Goal: Task Accomplishment & Management: Use online tool/utility

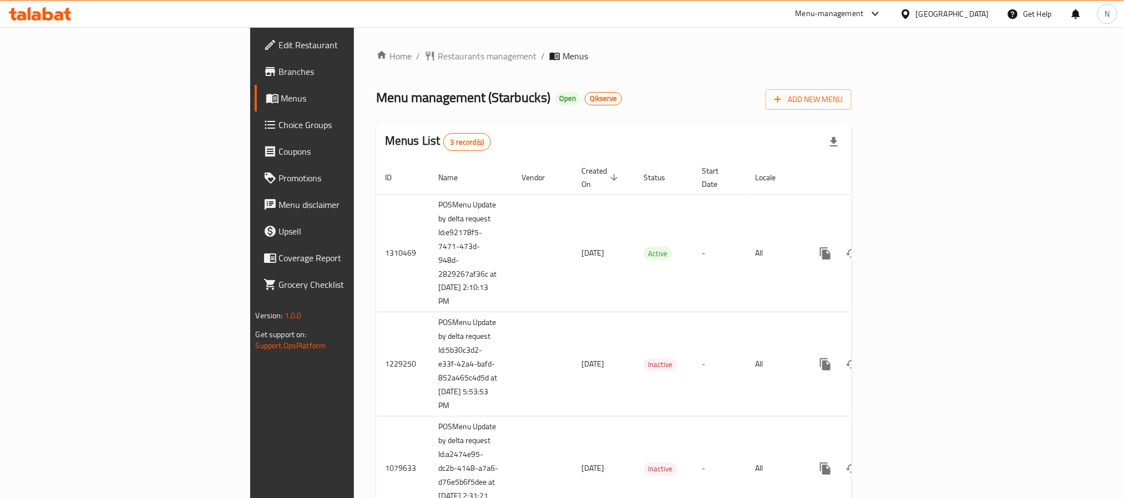
drag, startPoint x: 55, startPoint y: 69, endPoint x: 167, endPoint y: 73, distance: 111.6
click at [279, 69] on span "Branches" at bounding box center [354, 71] width 150 height 13
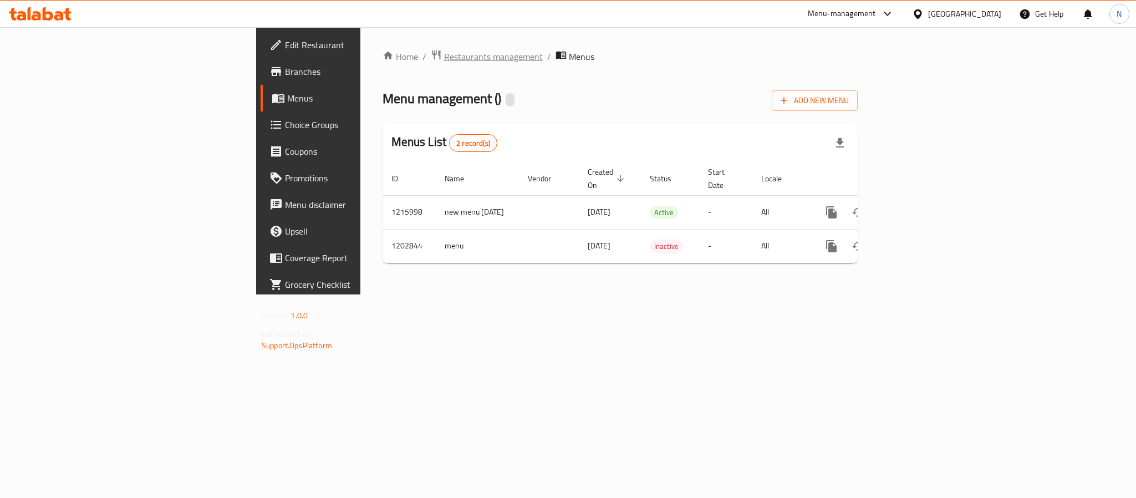
click at [444, 55] on span "Restaurants management" at bounding box center [493, 56] width 99 height 13
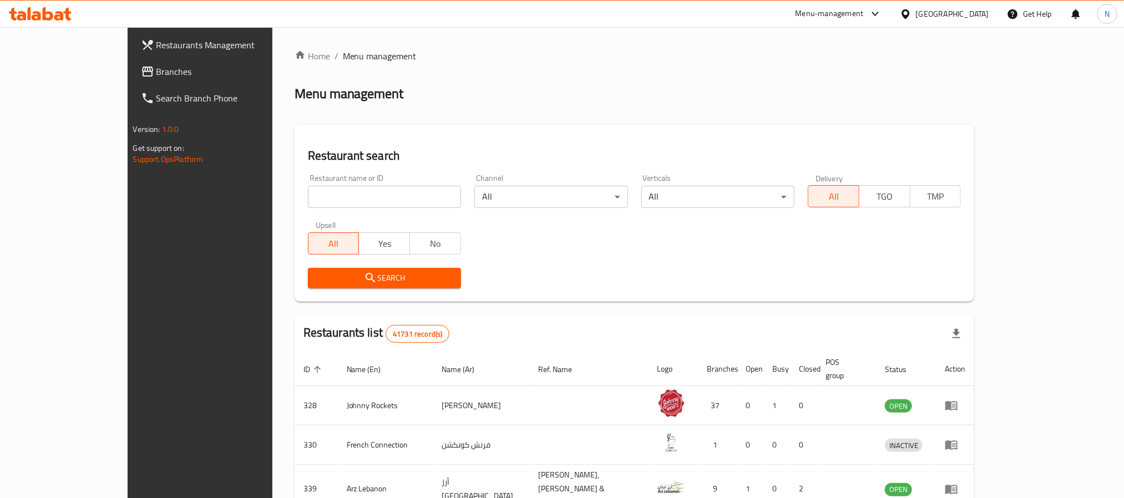
click at [156, 77] on span "Branches" at bounding box center [231, 71] width 150 height 13
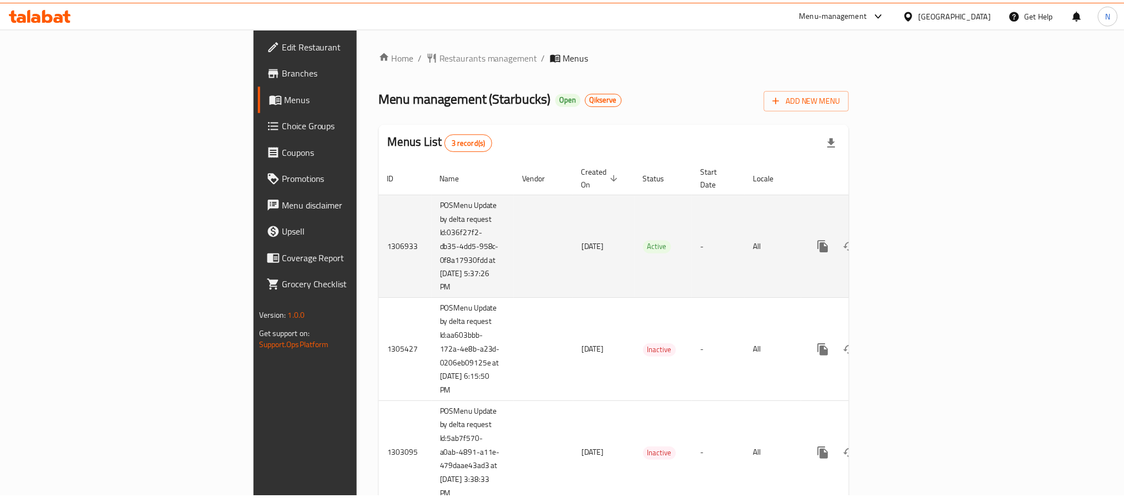
scroll to position [28, 0]
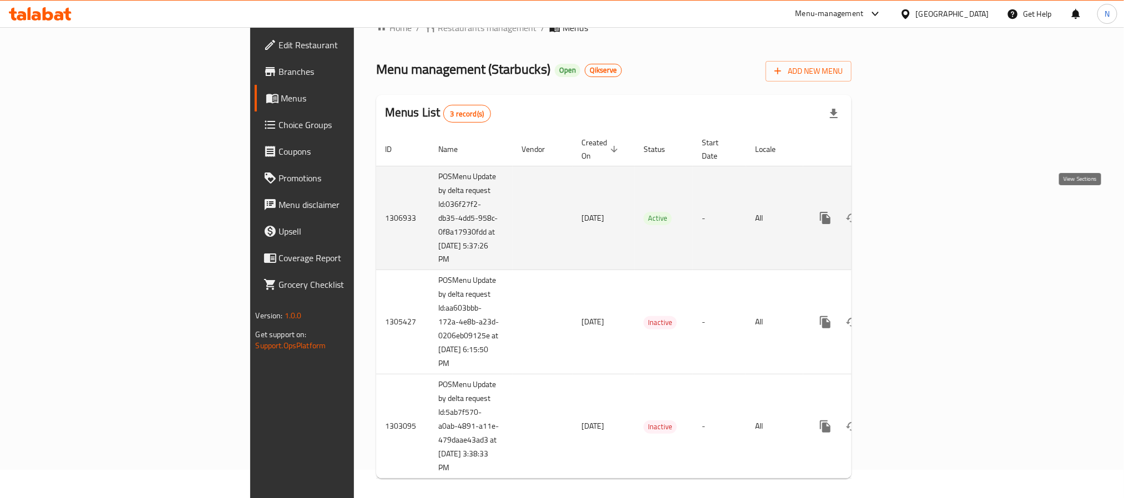
click at [912, 211] on icon "enhanced table" at bounding box center [904, 217] width 13 height 13
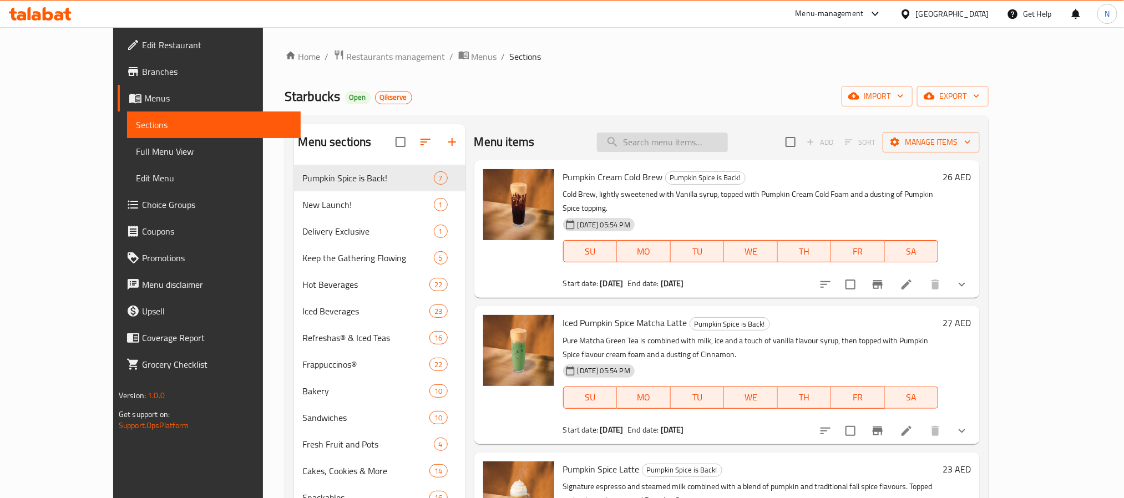
click at [690, 134] on input "search" at bounding box center [662, 142] width 131 height 19
paste input "Crème Brulee Brown Sugar Frappuccino"
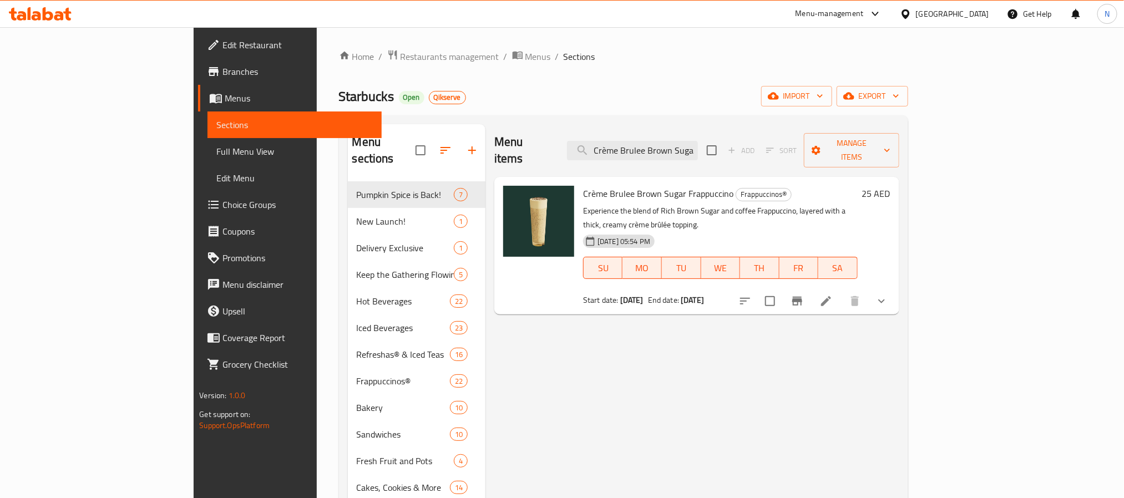
drag, startPoint x: 1076, startPoint y: 318, endPoint x: 1065, endPoint y: 315, distance: 12.0
click at [899, 318] on div "Menu items Crème Brulee Brown Sugar Frappuccino Add Sort Manage items Crème Bru…" at bounding box center [692, 373] width 414 height 498
click at [802, 297] on icon "Branch-specific-item" at bounding box center [797, 301] width 10 height 9
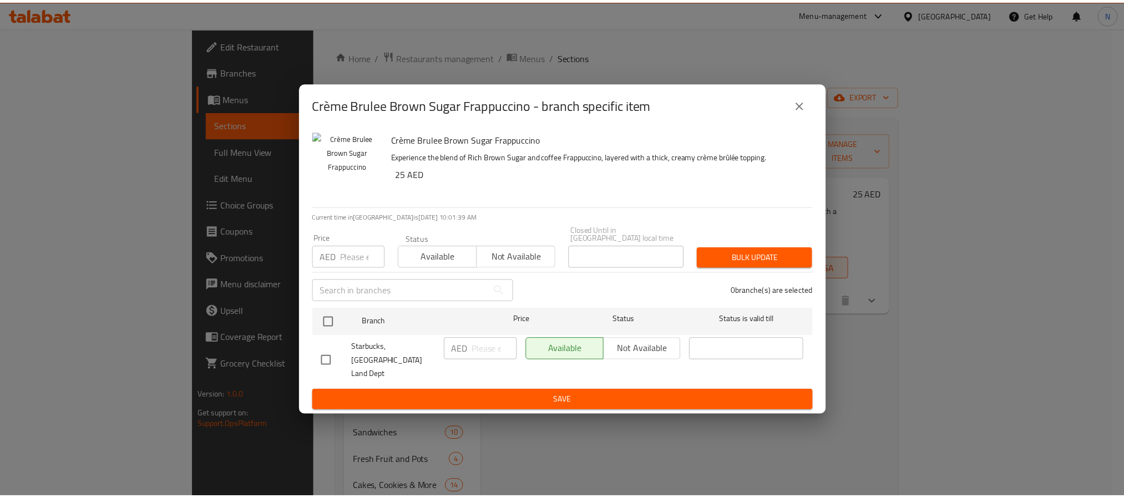
scroll to position [155, 0]
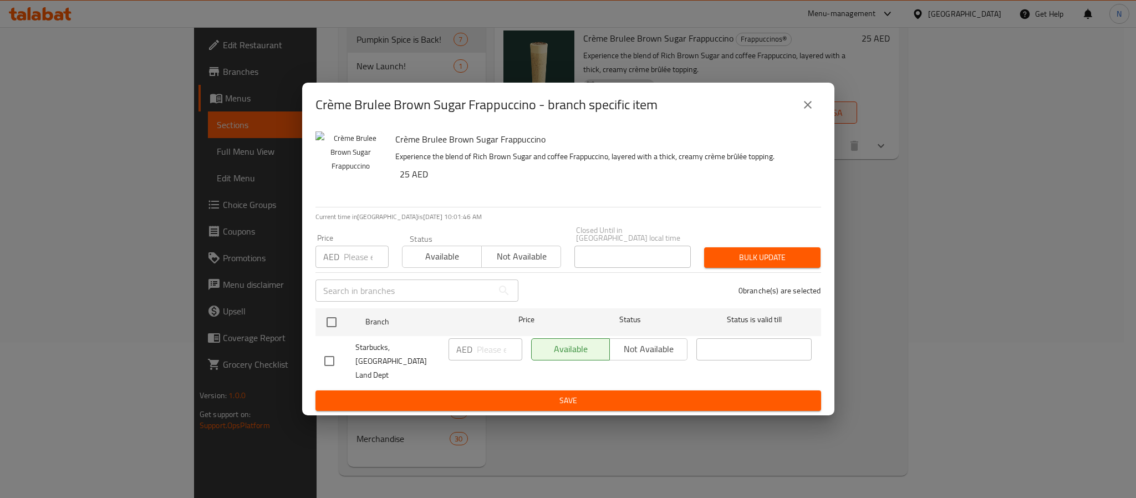
click at [807, 111] on icon "close" at bounding box center [807, 104] width 13 height 13
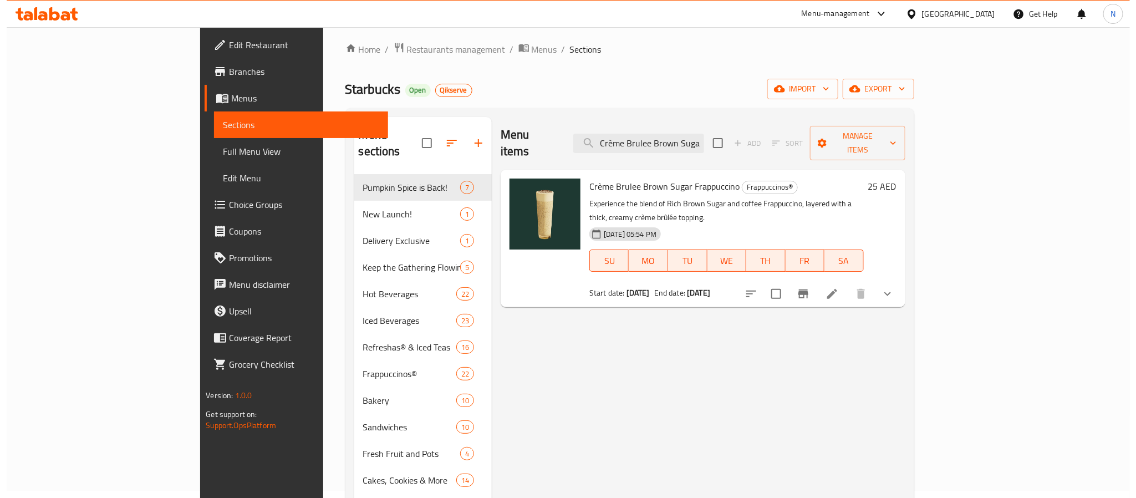
scroll to position [0, 0]
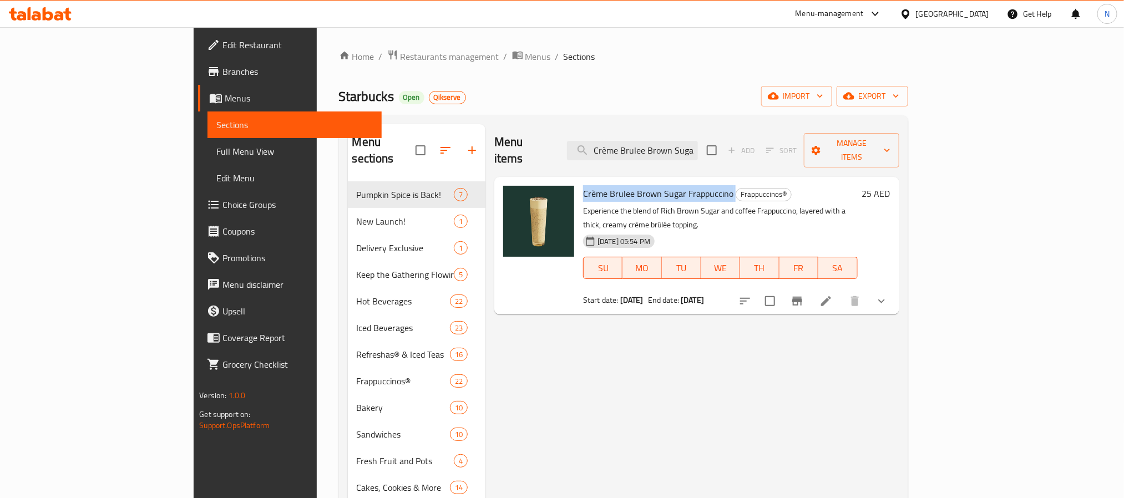
drag, startPoint x: 536, startPoint y: 177, endPoint x: 683, endPoint y: 177, distance: 147.0
click at [683, 181] on div "Crème Brulee Brown Sugar Frappuccino Frappuccinos® Experience the blend of Rich…" at bounding box center [719, 245] width 283 height 129
copy h6 "Crème Brulee Brown Sugar Frappuccino"
click at [698, 141] on input "Crème Brulee Brown Sugar Frappuccino" at bounding box center [632, 150] width 131 height 19
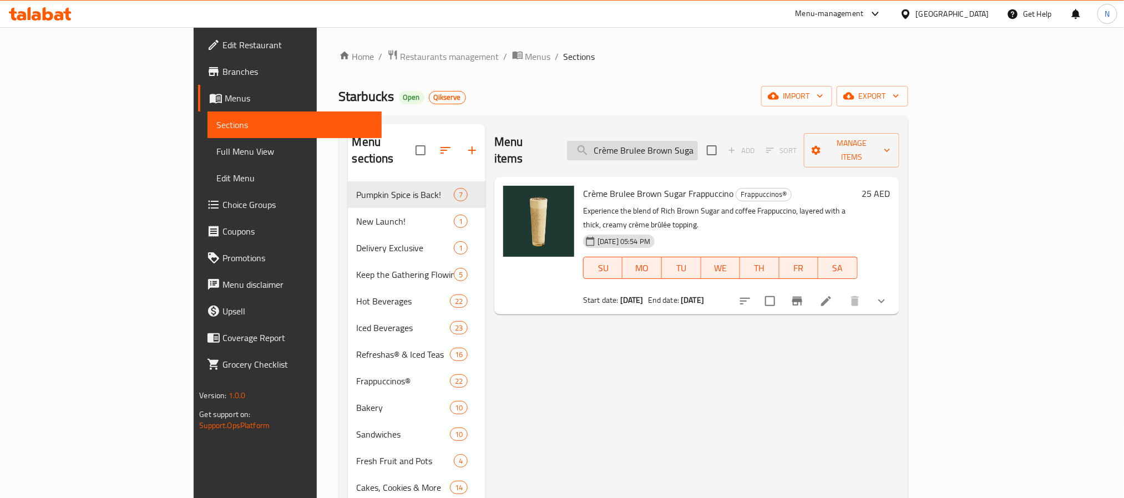
click at [698, 141] on input "Crème Brulee Brown Sugar Frappuccino" at bounding box center [632, 150] width 131 height 19
paste input "Cold Brew"
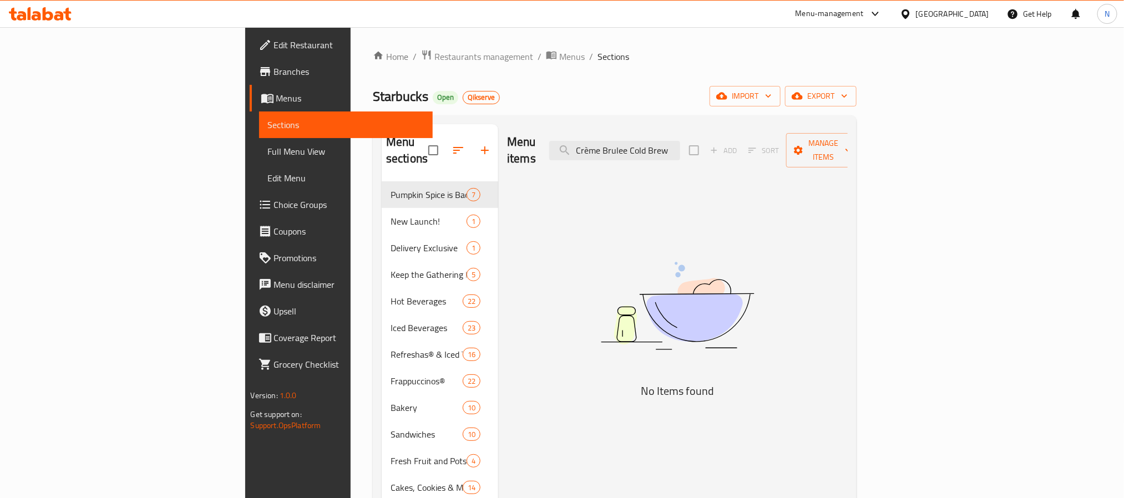
type input "Crème Brulee Cold Brew"
click at [680, 146] on input "Crème Brulee Cold Brew" at bounding box center [614, 150] width 131 height 19
click at [847, 175] on div "Menu items Crème Brulee Cold Brew Add Sort Manage items No Items found" at bounding box center [672, 373] width 349 height 498
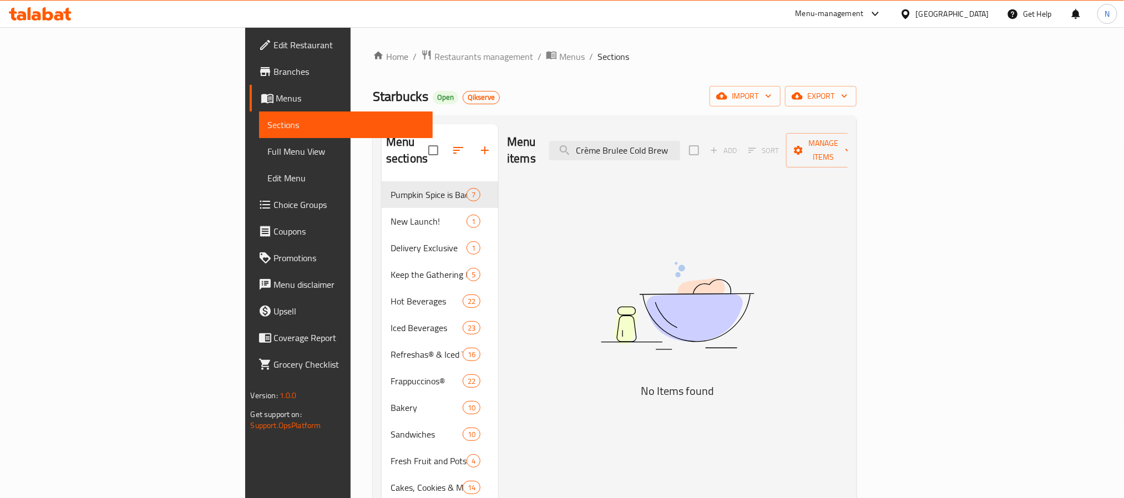
click at [274, 69] on span "Branches" at bounding box center [349, 71] width 150 height 13
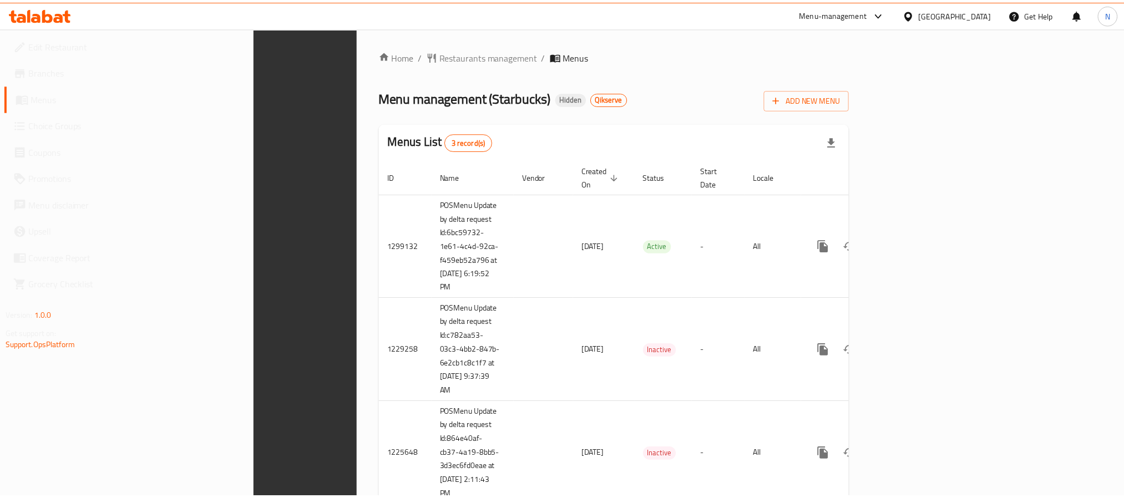
scroll to position [28, 0]
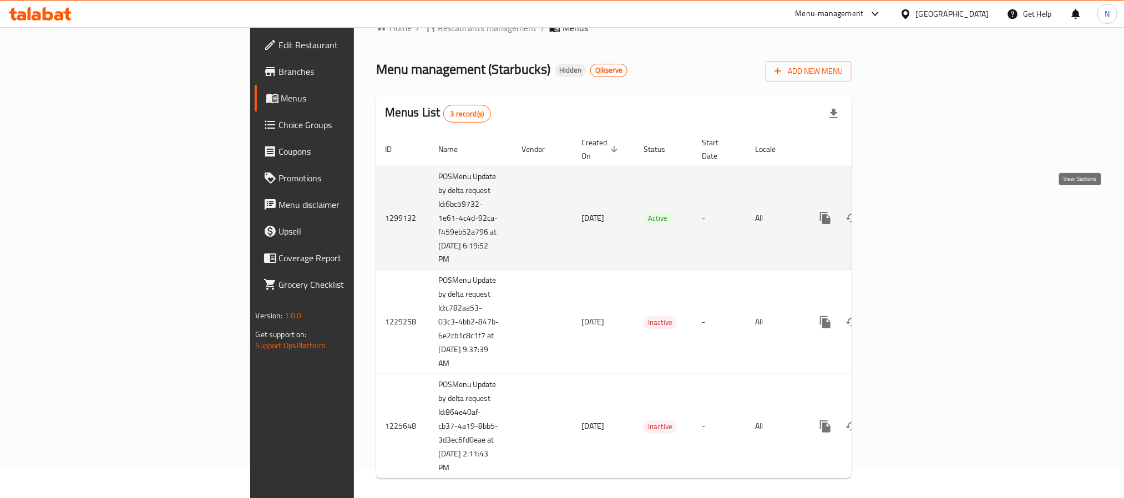
click at [910, 213] on icon "enhanced table" at bounding box center [905, 218] width 10 height 10
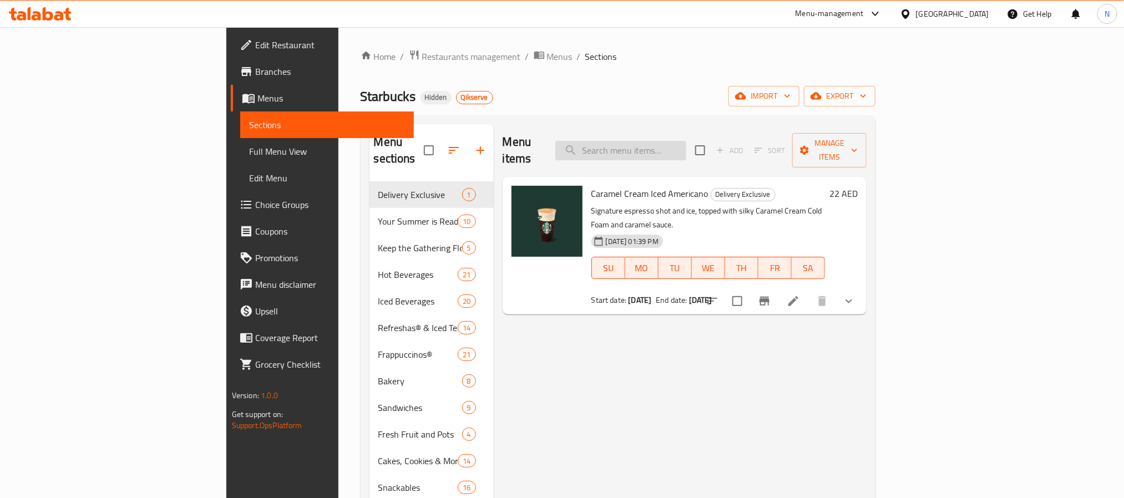
click at [686, 141] on input "search" at bounding box center [620, 150] width 131 height 19
paste input "660997"
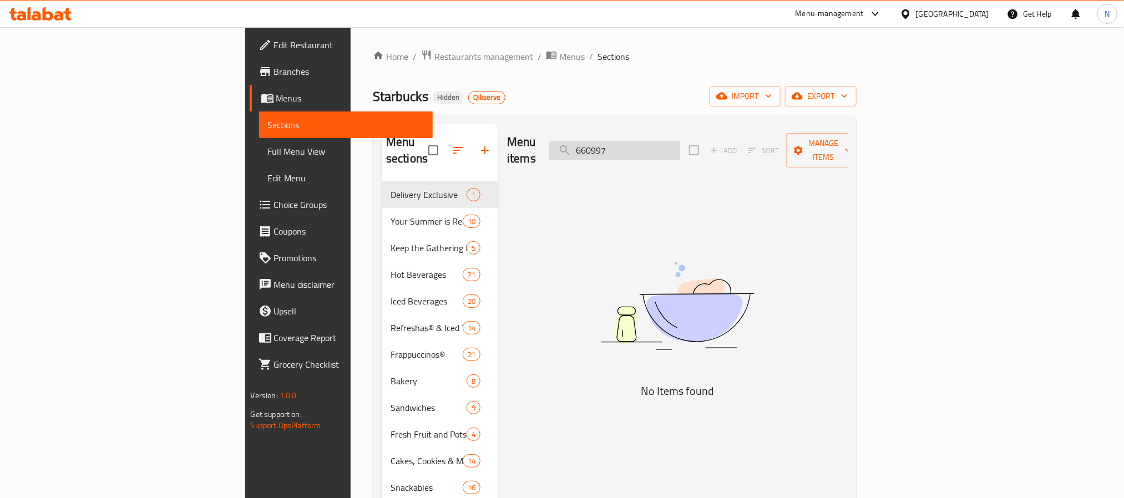
click at [680, 145] on input "660997" at bounding box center [614, 150] width 131 height 19
paste input "Cream Brulee Iced Americano"
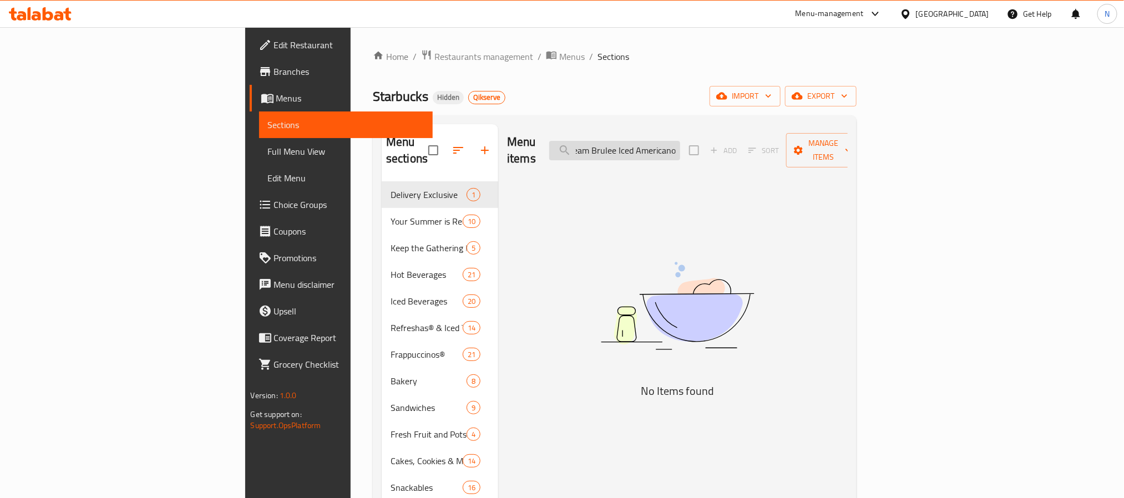
click at [680, 143] on input "Cream Brulee Iced Americano" at bounding box center [614, 150] width 131 height 19
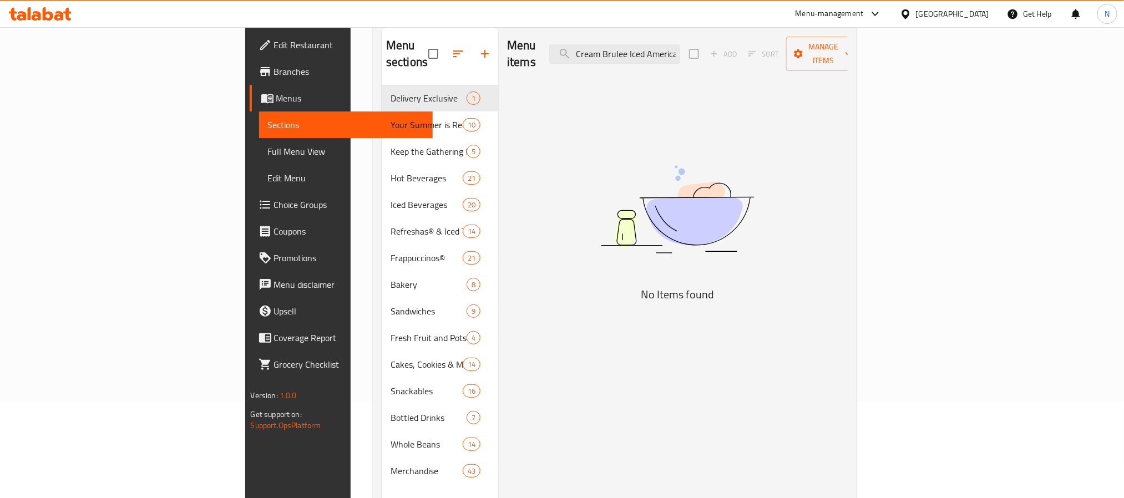
scroll to position [0, 0]
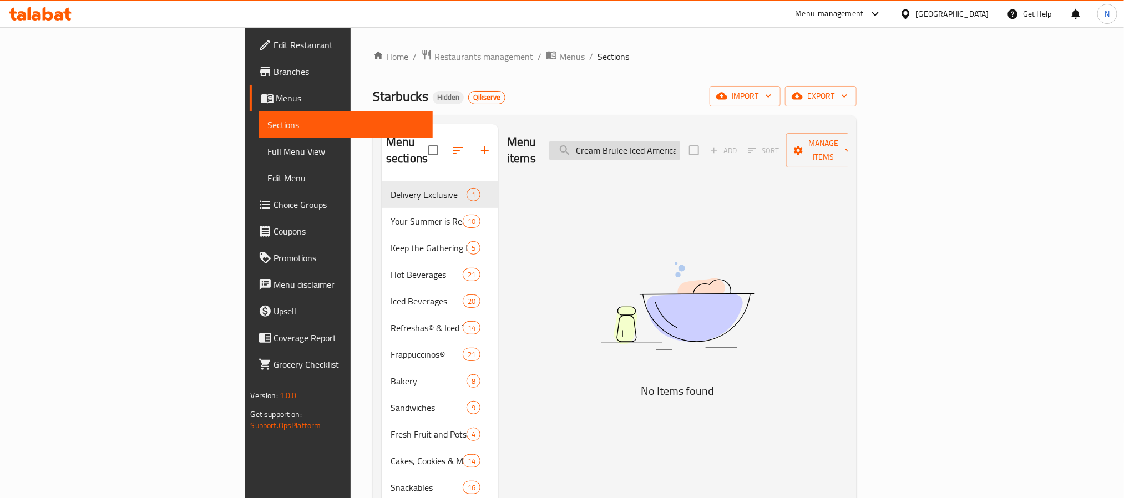
click at [680, 144] on input "Cream Brulee Iced Americano" at bounding box center [614, 150] width 131 height 19
paste input "ème Brulee Brown Sugar Frappucci"
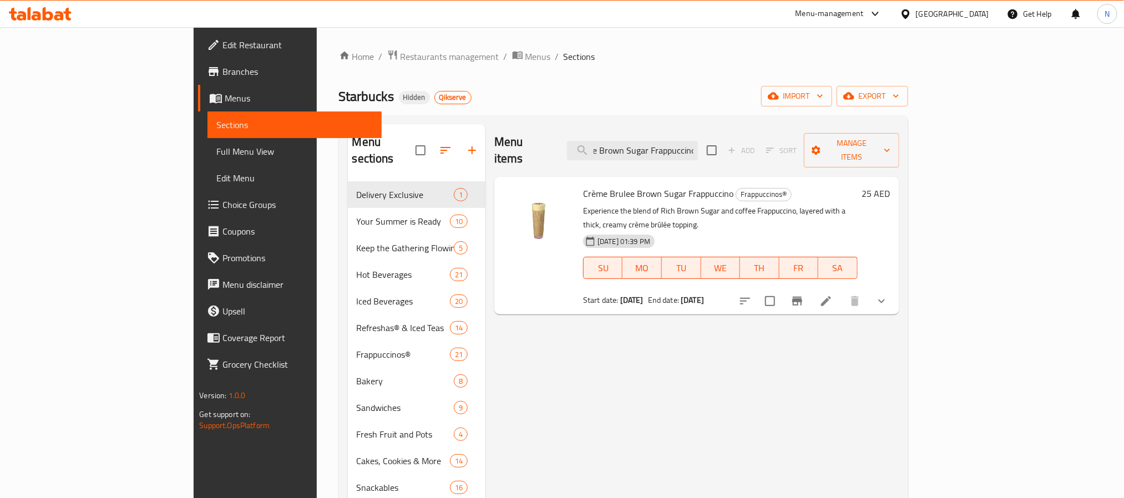
type input "Crème Brulee Brown Sugar Frappuccino"
drag, startPoint x: 616, startPoint y: 55, endPoint x: 581, endPoint y: 4, distance: 62.6
click at [616, 55] on ol "Home / Restaurants management / Menus / Sections" at bounding box center [623, 56] width 569 height 14
